Goal: Unclear: Unclear

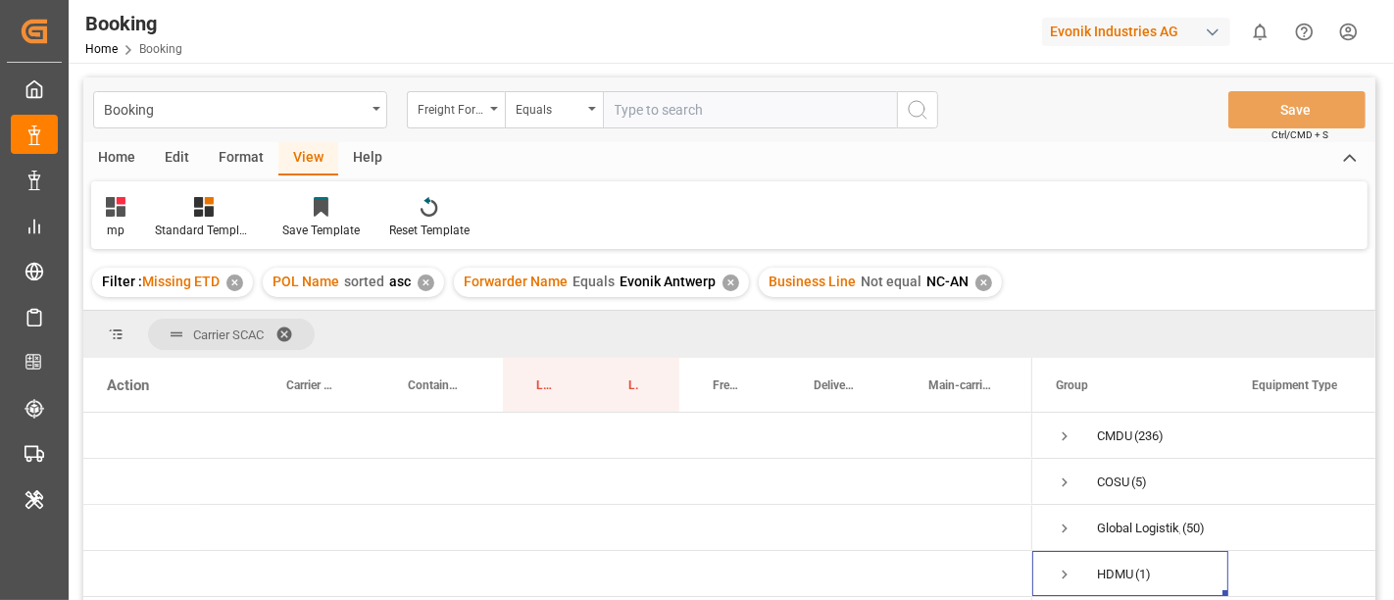
scroll to position [109, 0]
